Goal: Task Accomplishment & Management: Manage account settings

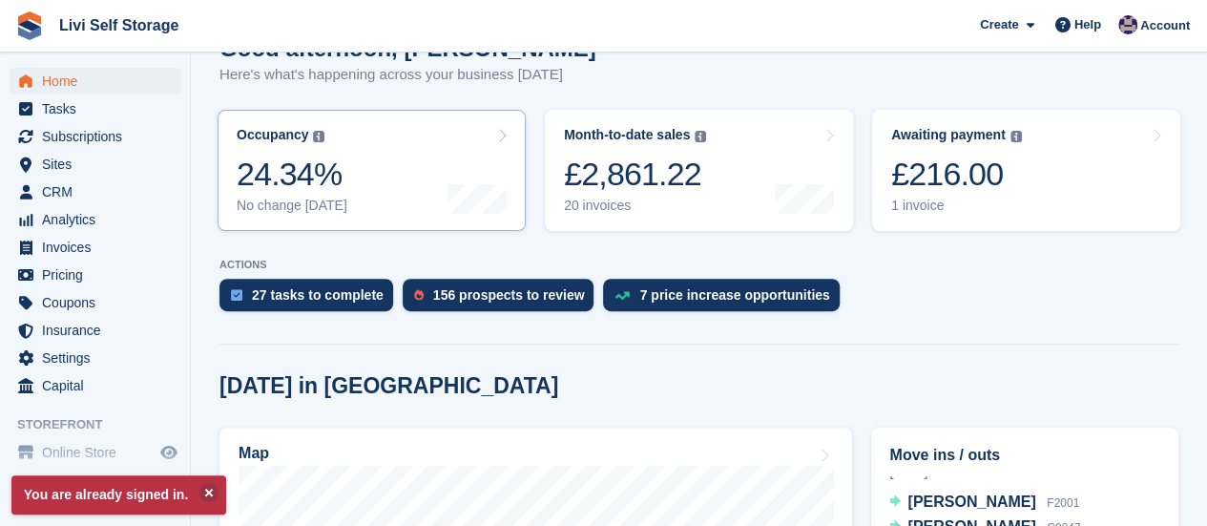
scroll to position [191, 0]
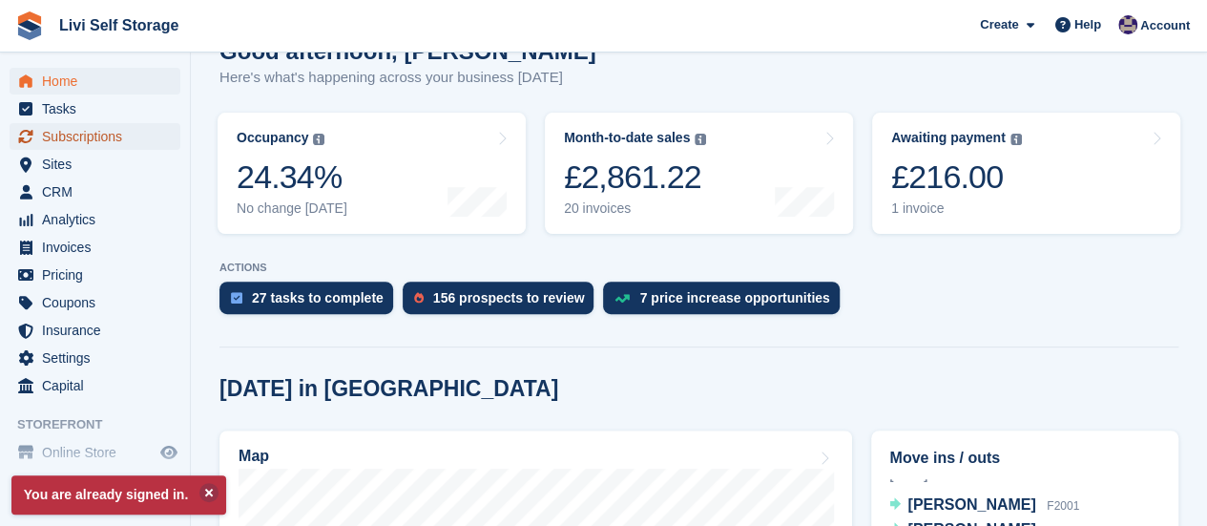
click at [69, 133] on span "Subscriptions" at bounding box center [99, 136] width 115 height 27
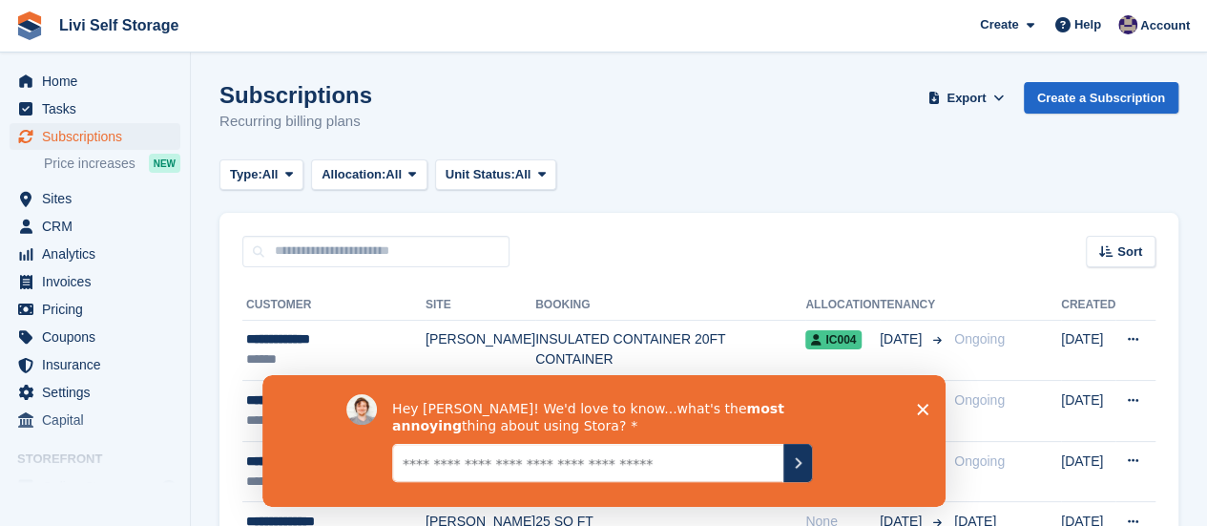
click at [924, 407] on polygon "Close survey" at bounding box center [921, 408] width 11 height 11
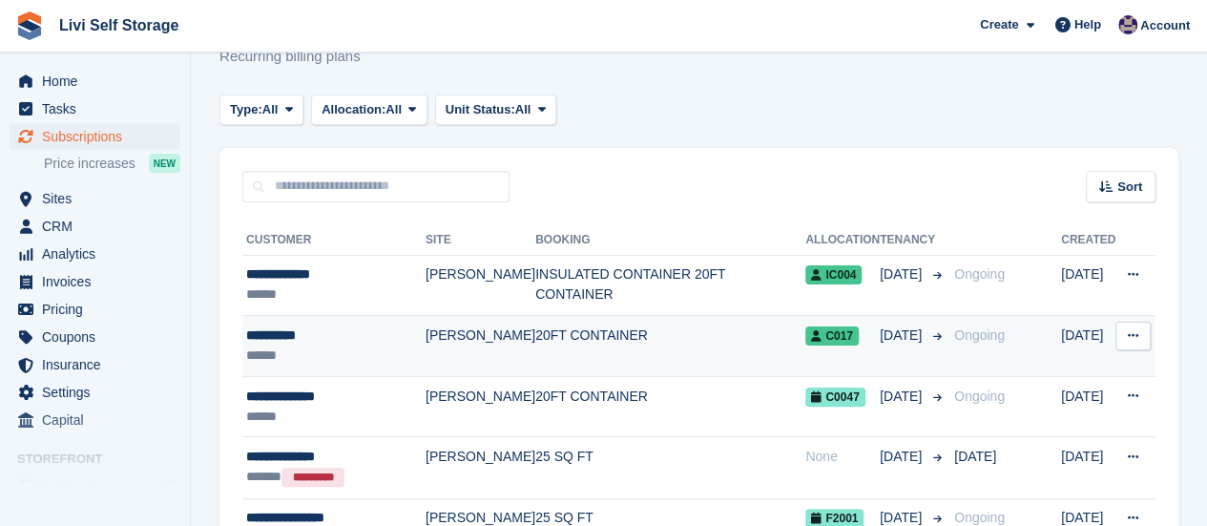
scroll to position [95, 0]
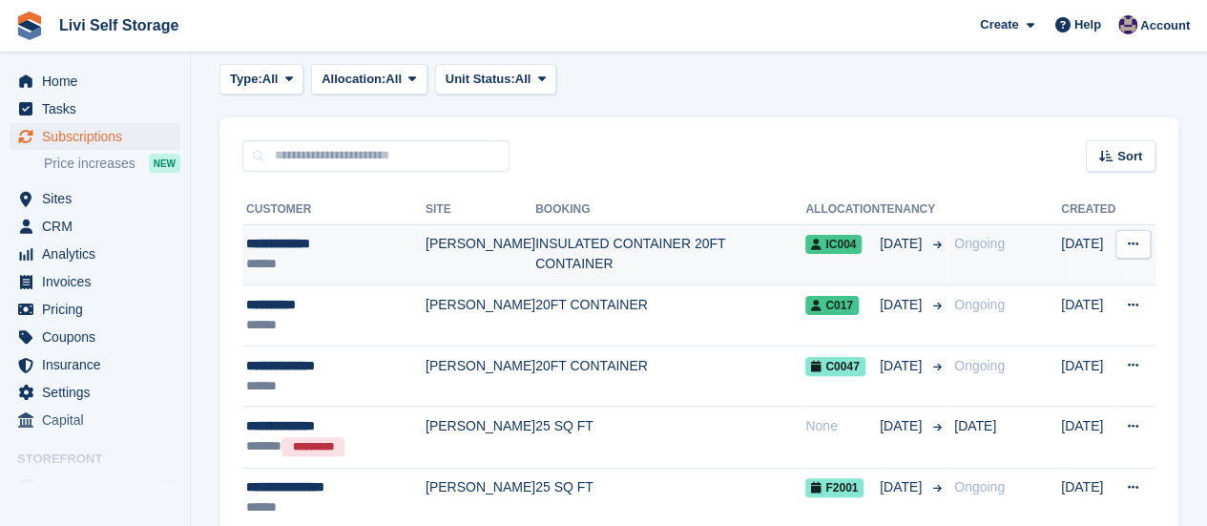
click at [563, 245] on td "INSULATED CONTAINER 20FT CONTAINER" at bounding box center [670, 254] width 270 height 61
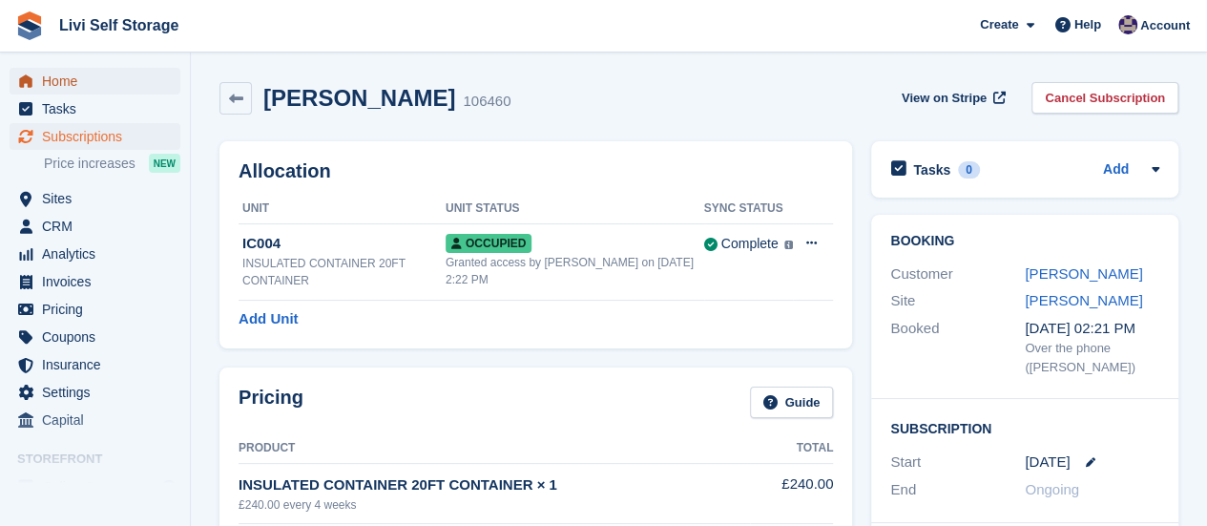
click at [56, 79] on span "Home" at bounding box center [99, 81] width 115 height 27
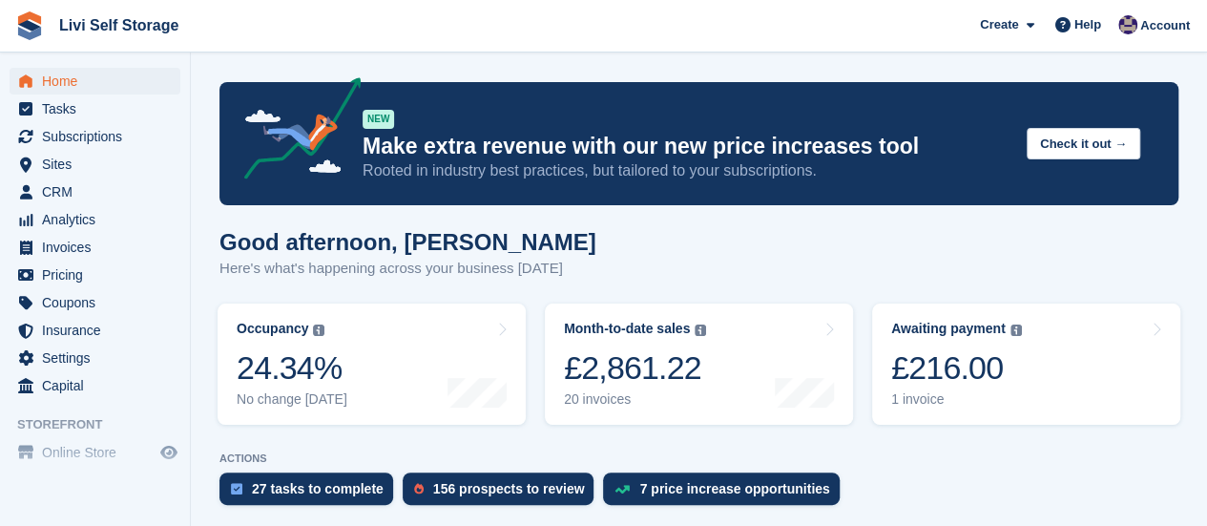
scroll to position [573, 0]
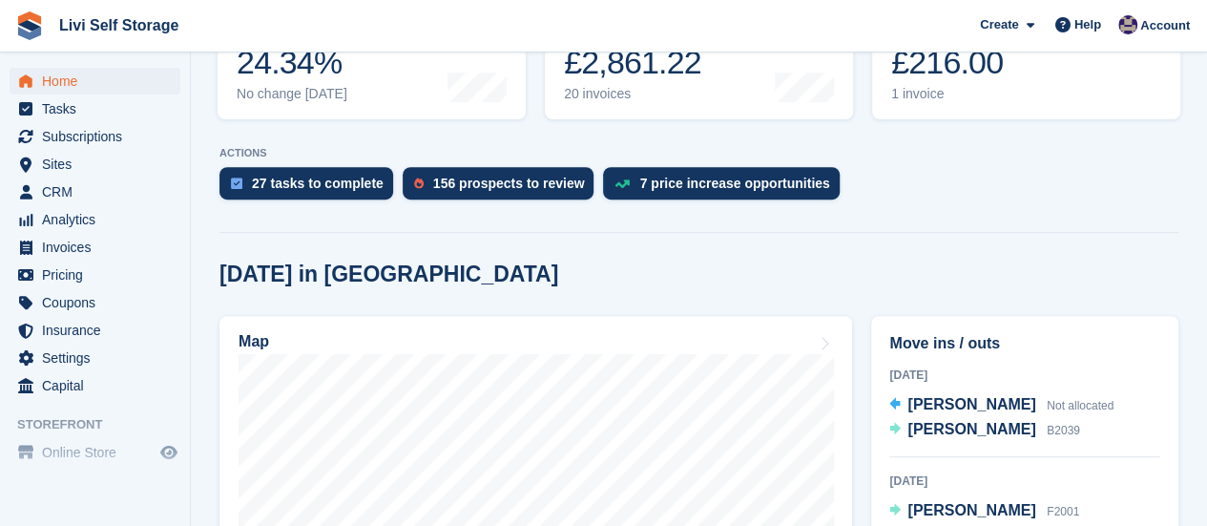
scroll to position [191, 0]
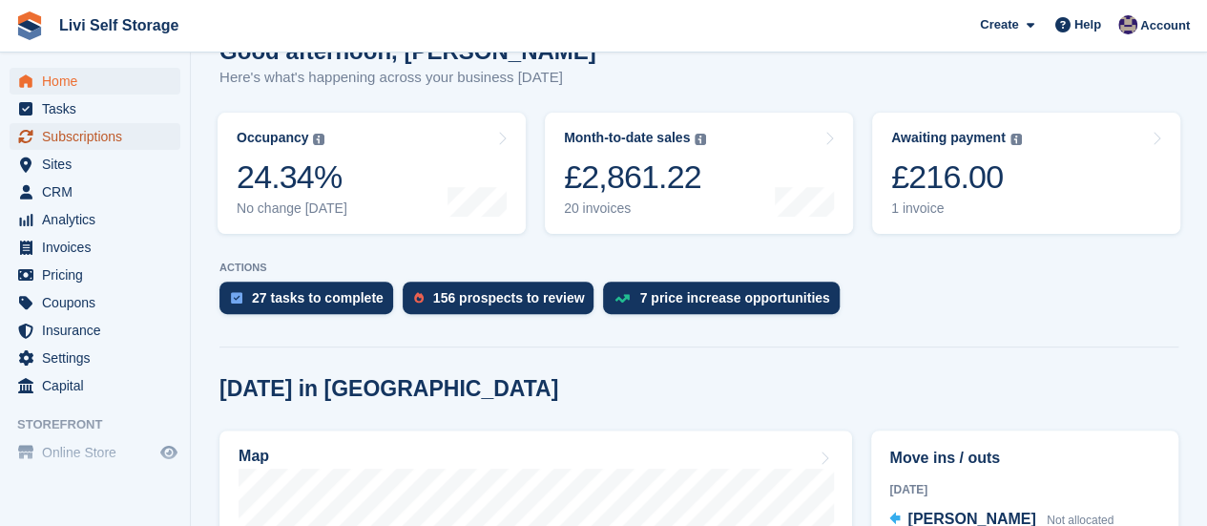
click at [87, 130] on span "Subscriptions" at bounding box center [99, 136] width 115 height 27
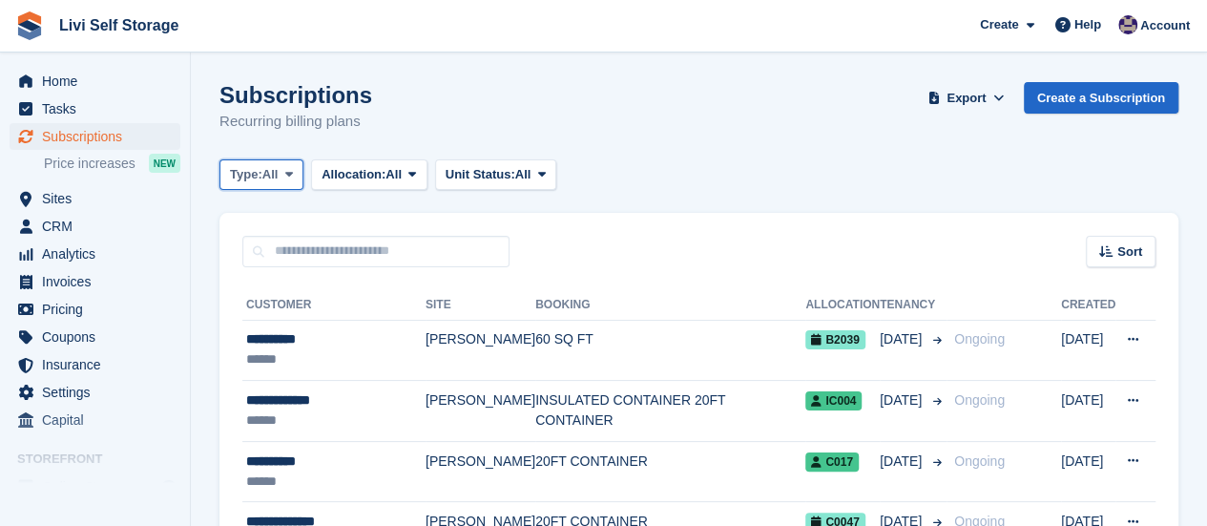
click at [288, 168] on icon at bounding box center [289, 174] width 8 height 12
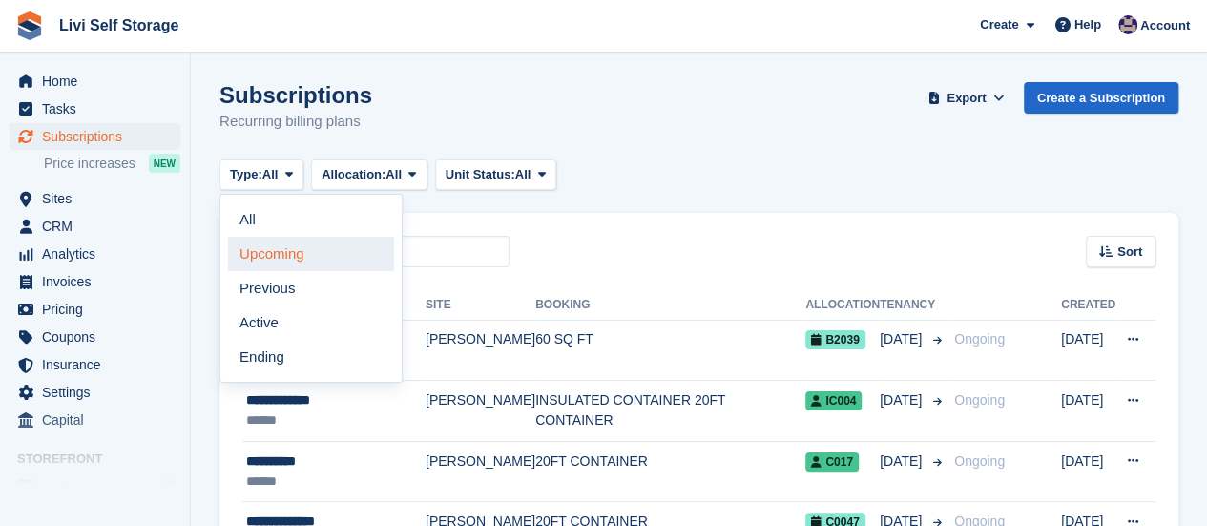
click at [277, 257] on link "Upcoming" at bounding box center [311, 254] width 166 height 34
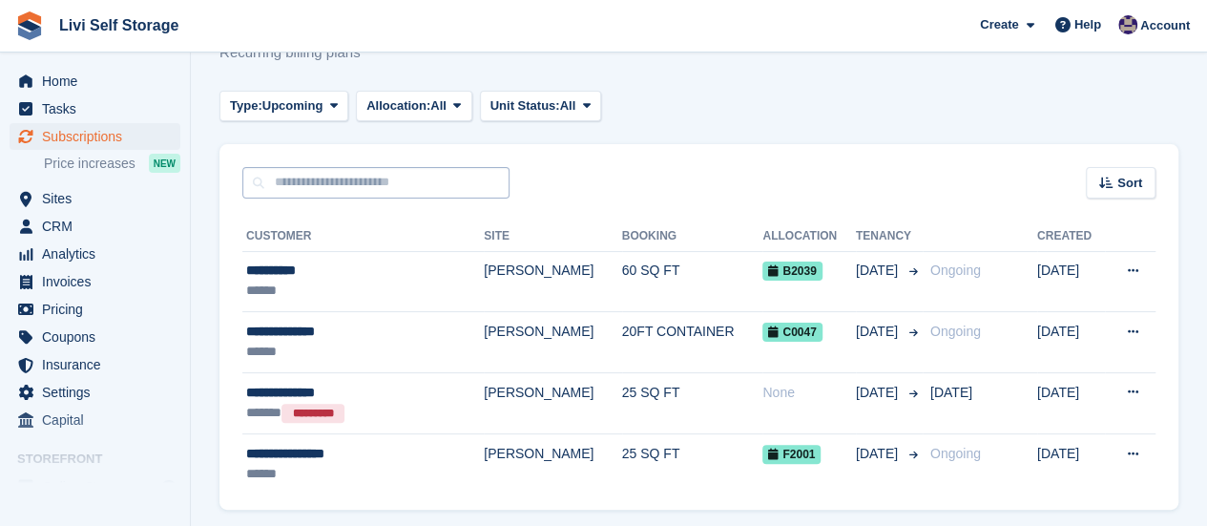
scroll to position [131, 0]
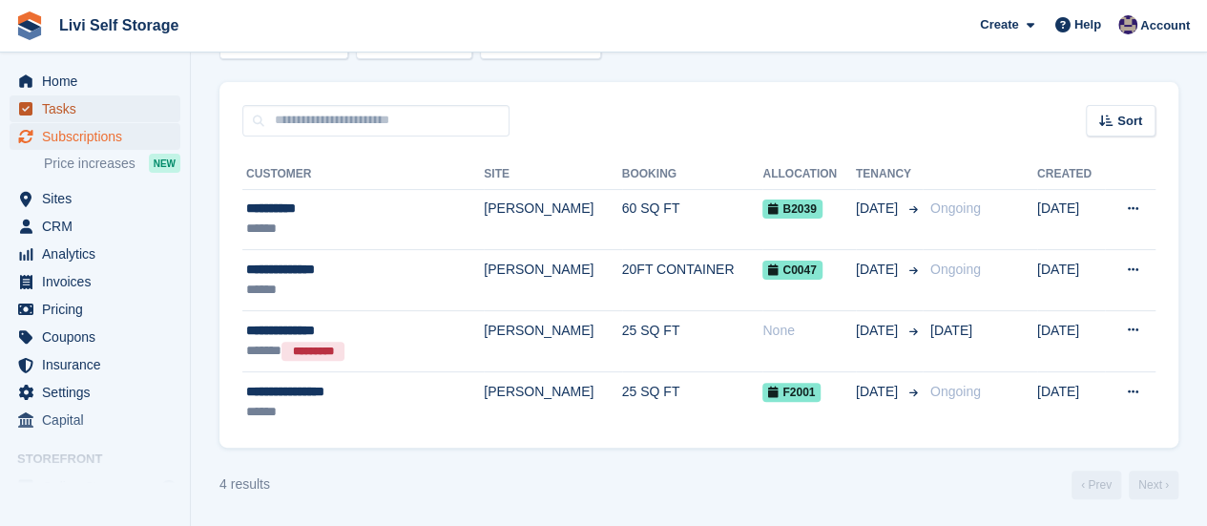
drag, startPoint x: 313, startPoint y: 325, endPoint x: 172, endPoint y: 96, distance: 269.1
click at [172, 96] on link "Tasks" at bounding box center [95, 108] width 171 height 27
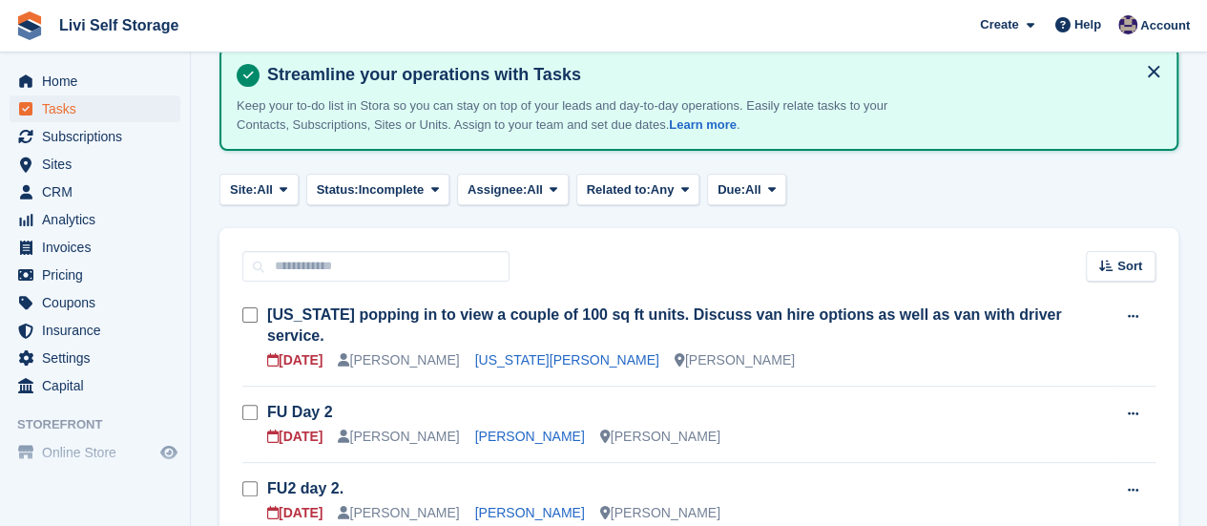
scroll to position [191, 0]
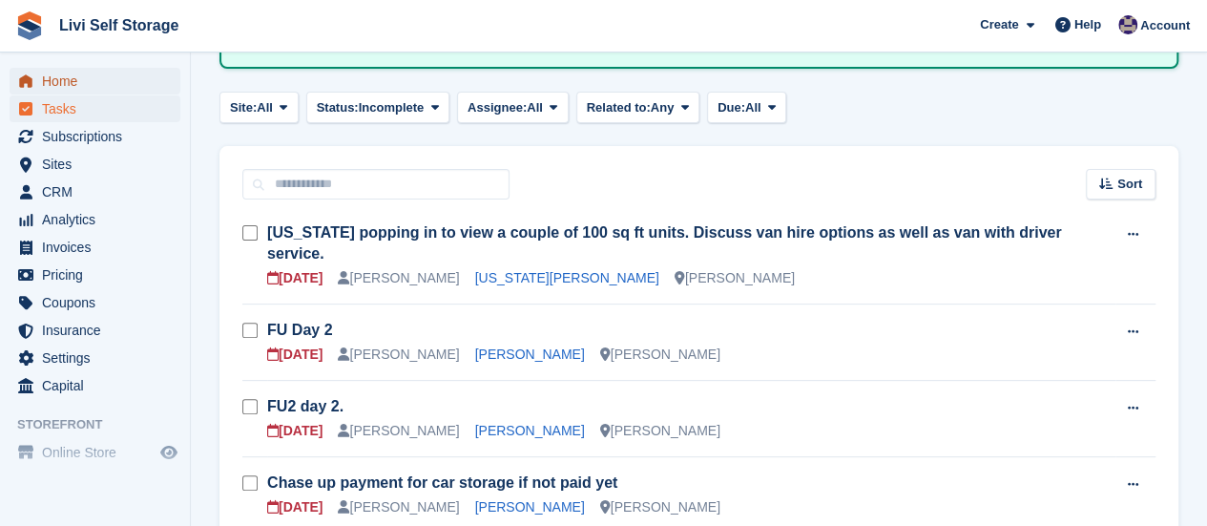
click at [72, 83] on span "Home" at bounding box center [99, 81] width 115 height 27
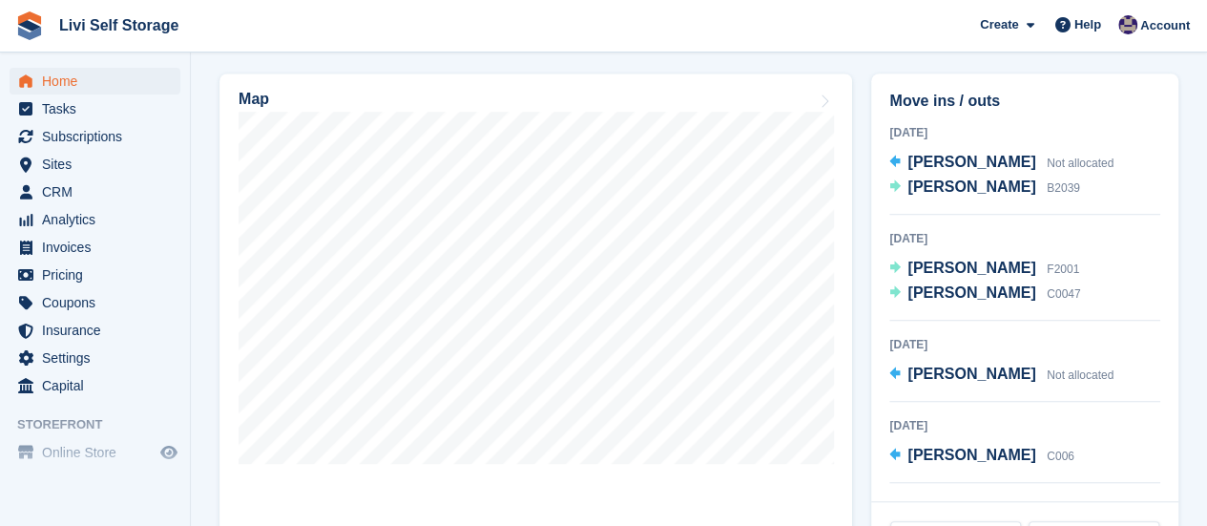
scroll to position [573, 0]
